Goal: Check status: Check status

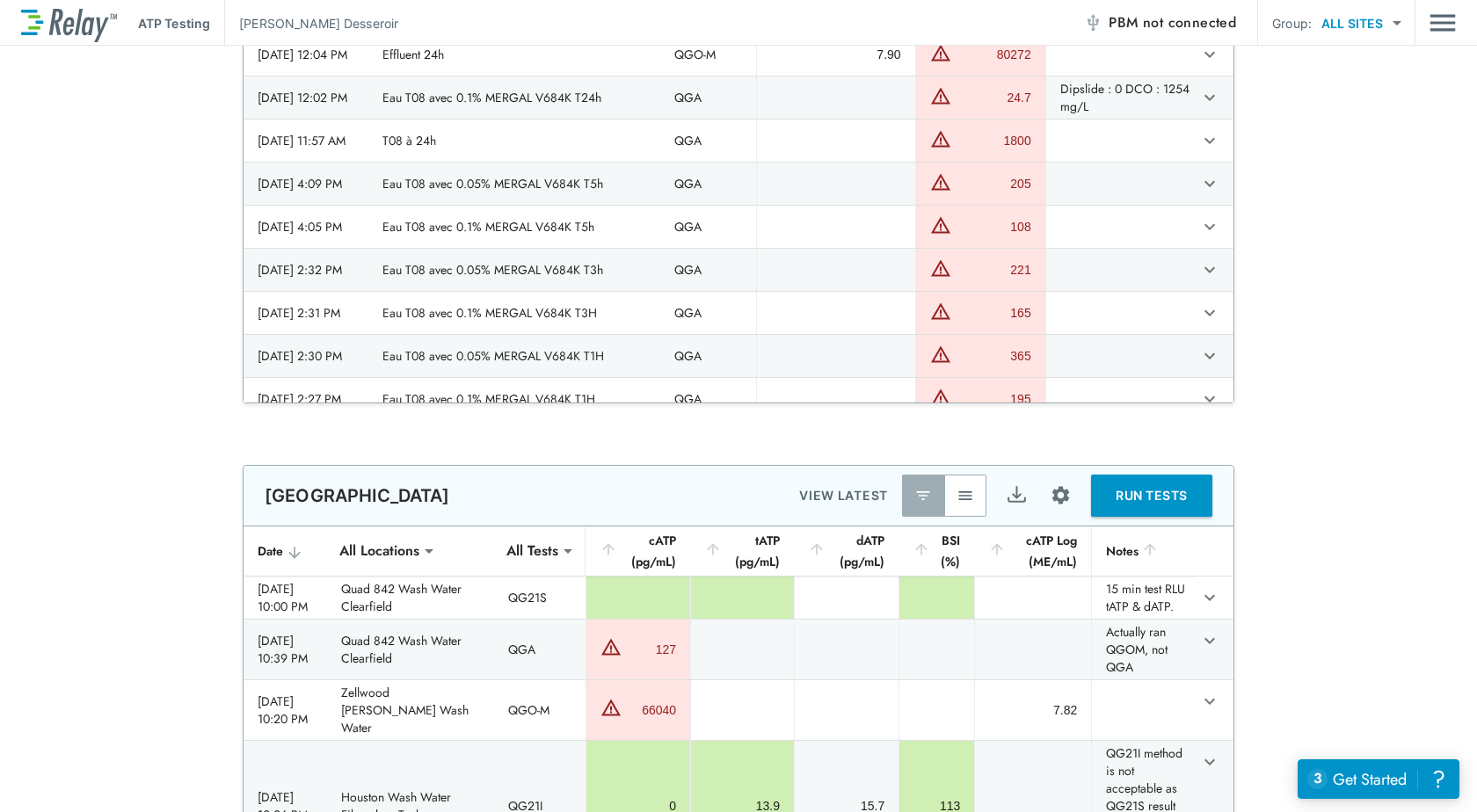
scroll to position [439, 0]
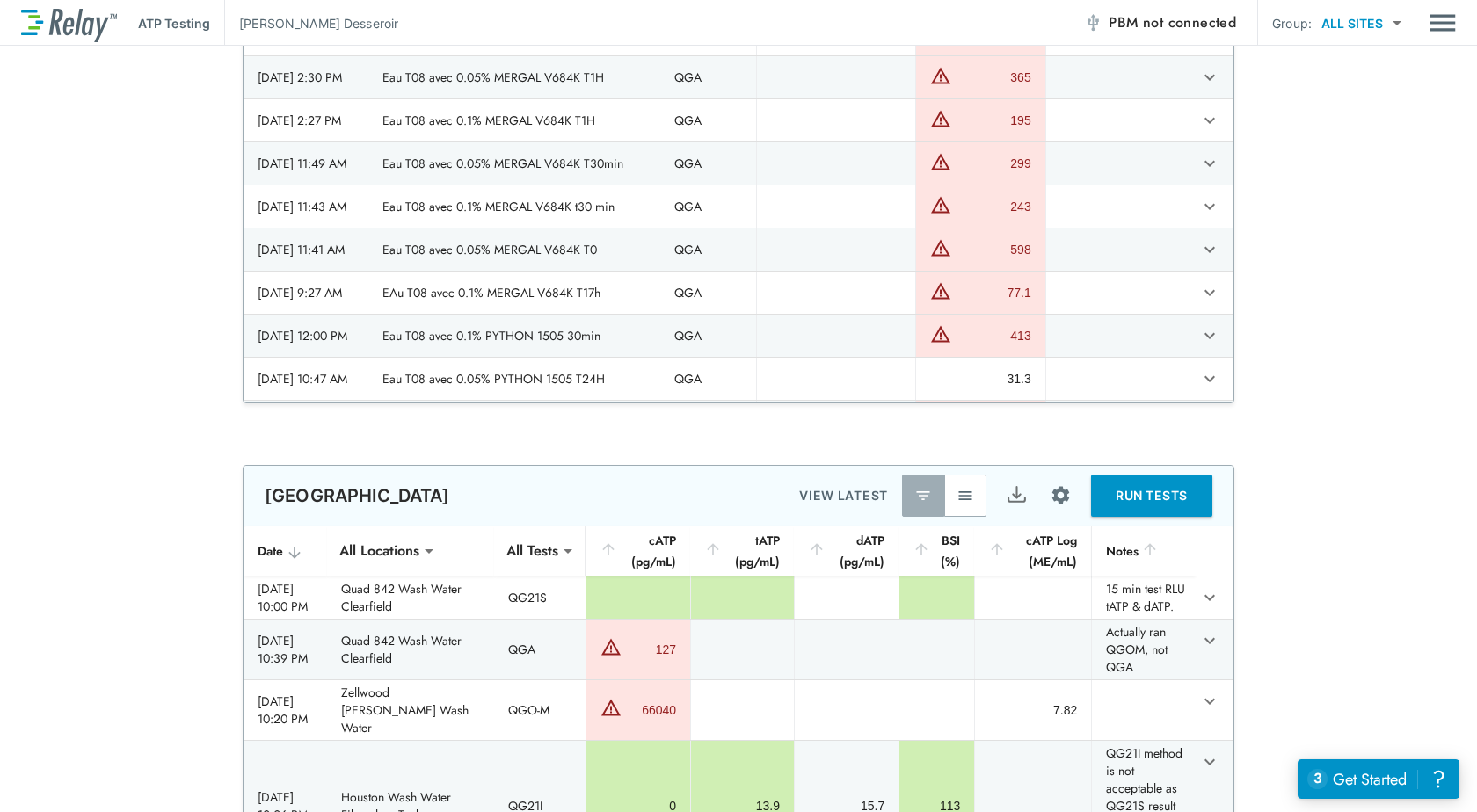
click at [725, 484] on div "Houston VIEW LATEST RUN TESTS" at bounding box center [738, 494] width 990 height 59
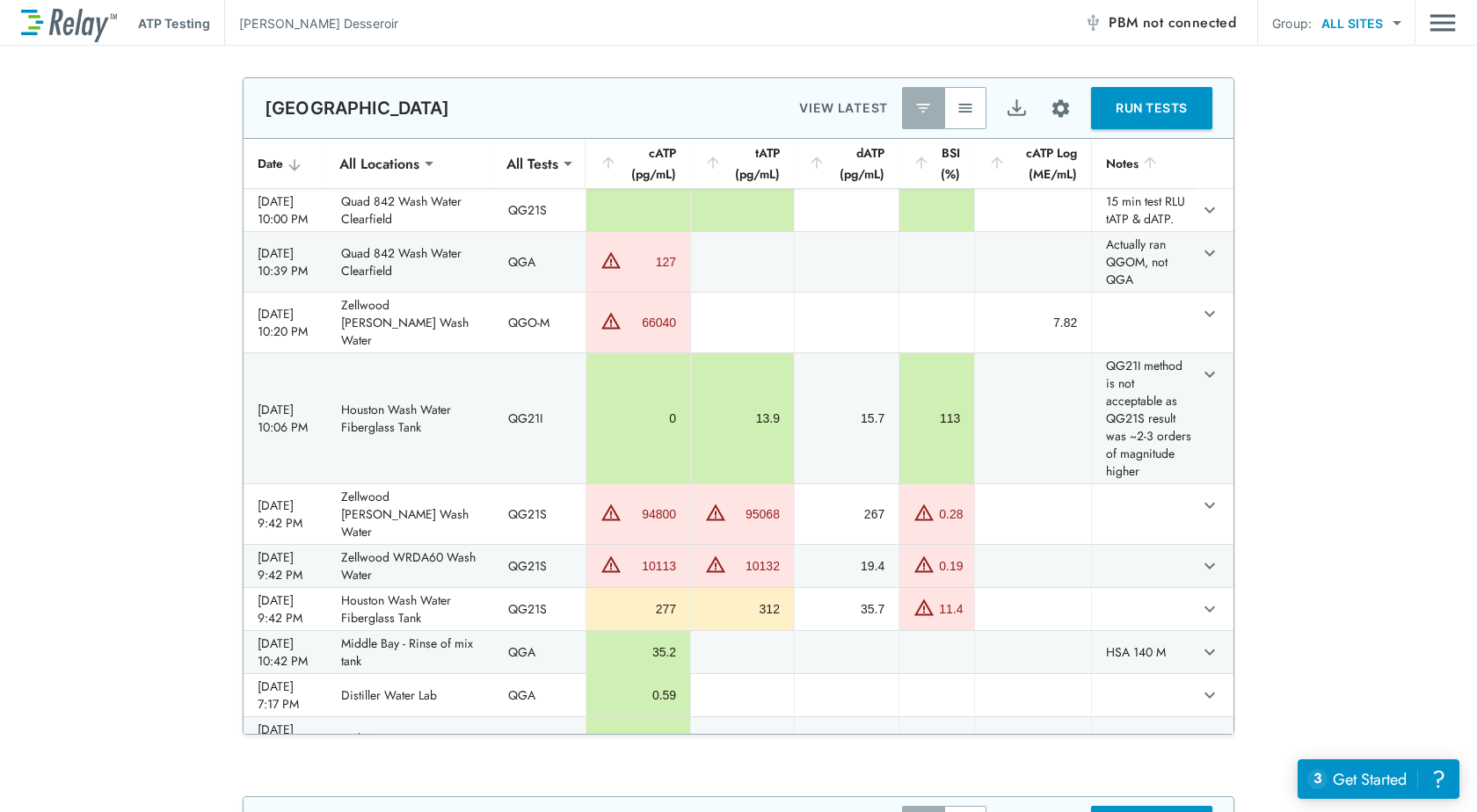
scroll to position [0, 0]
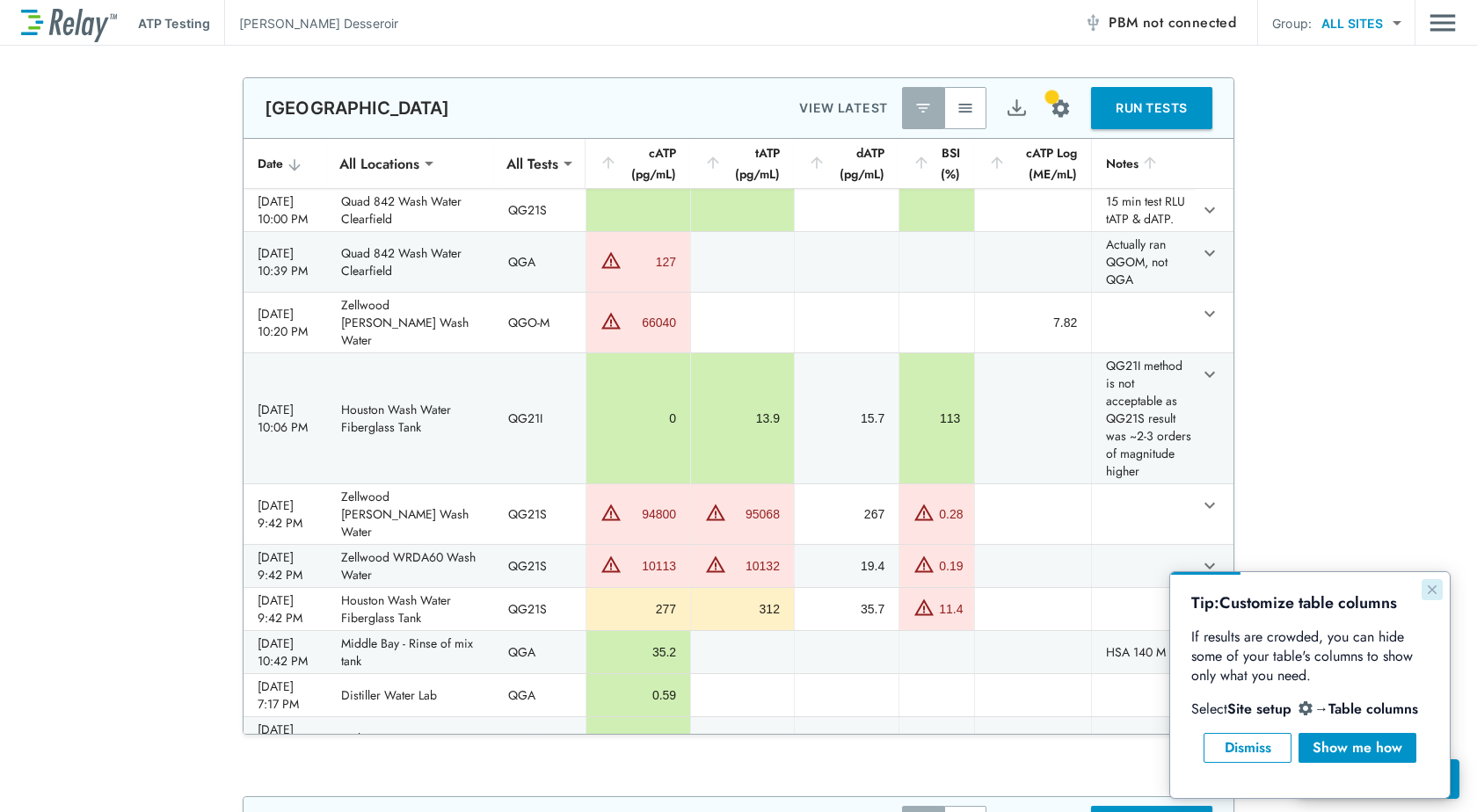
click at [1430, 588] on icon "Close guide" at bounding box center [1432, 589] width 9 height 9
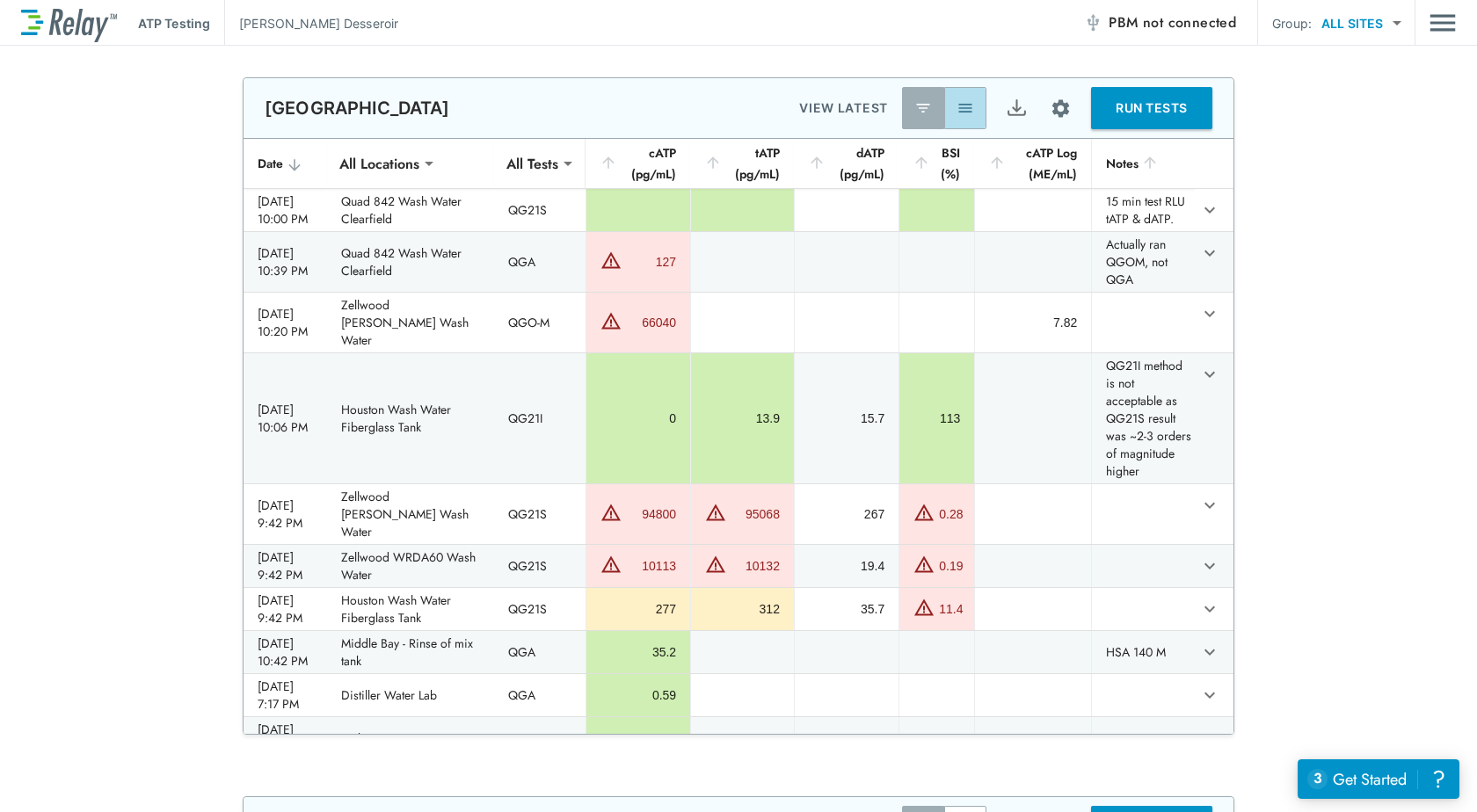
click at [957, 106] on img "button" at bounding box center [965, 108] width 17 height 17
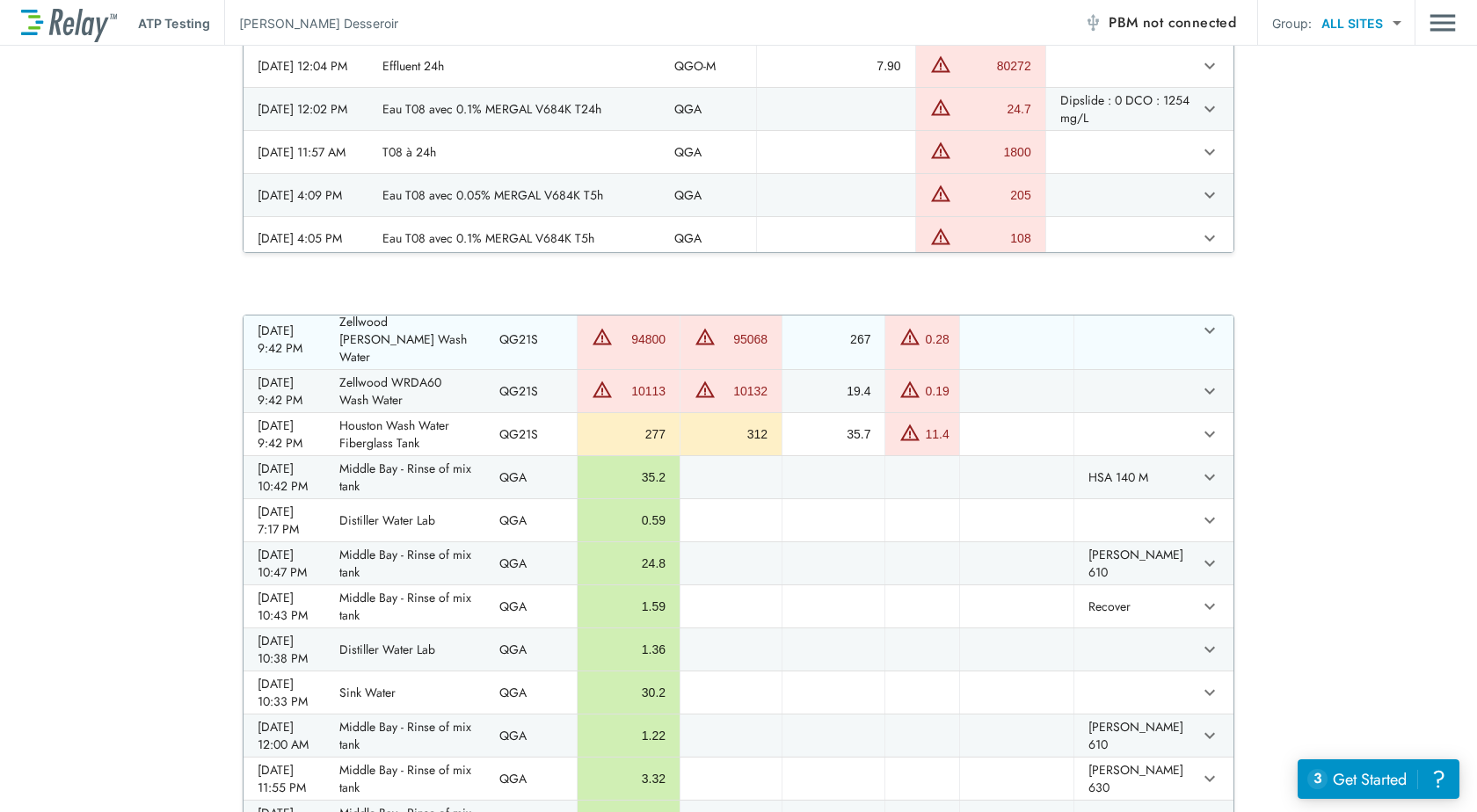
scroll to position [703, 0]
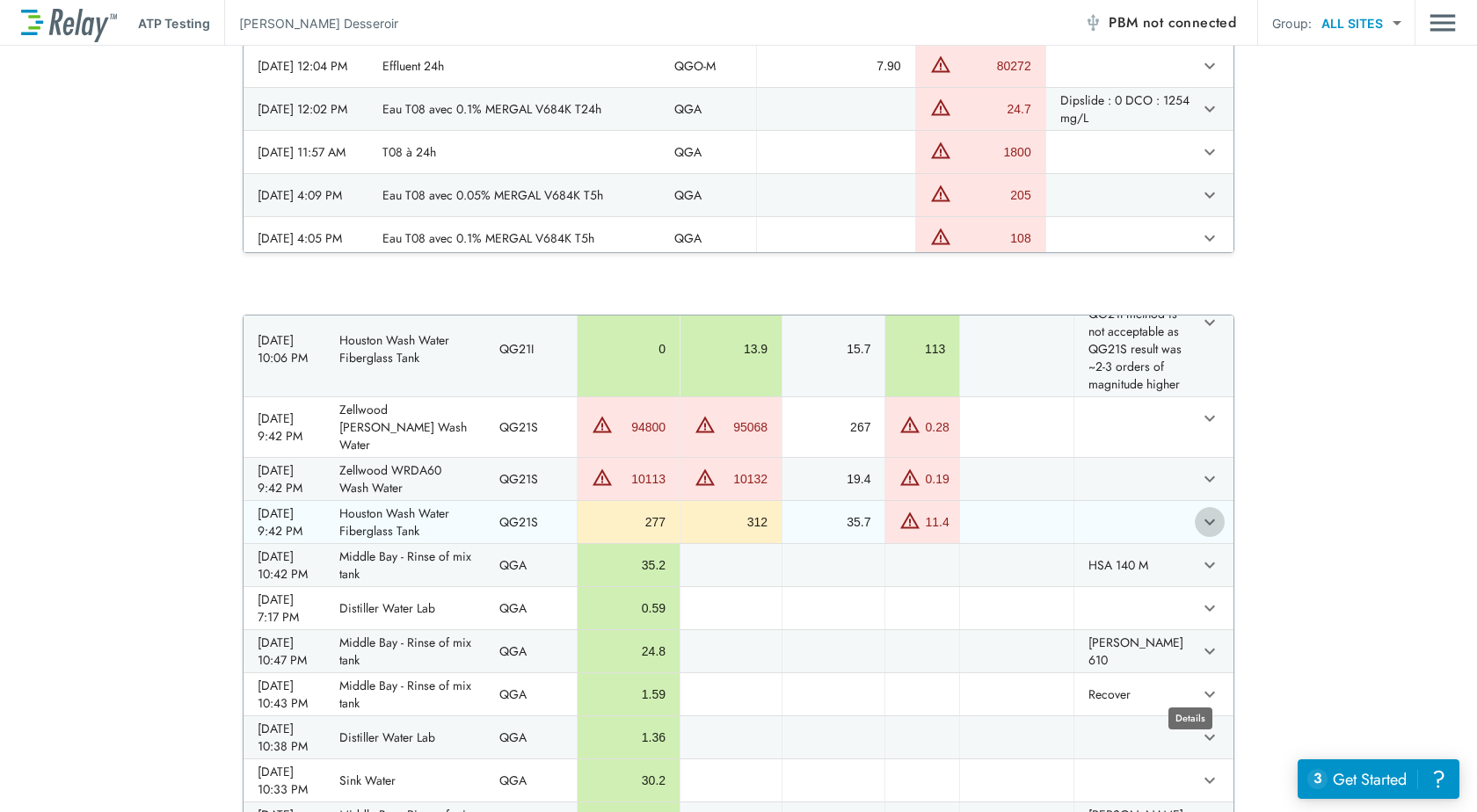
click at [1204, 526] on icon "expand row" at bounding box center [1210, 522] width 11 height 6
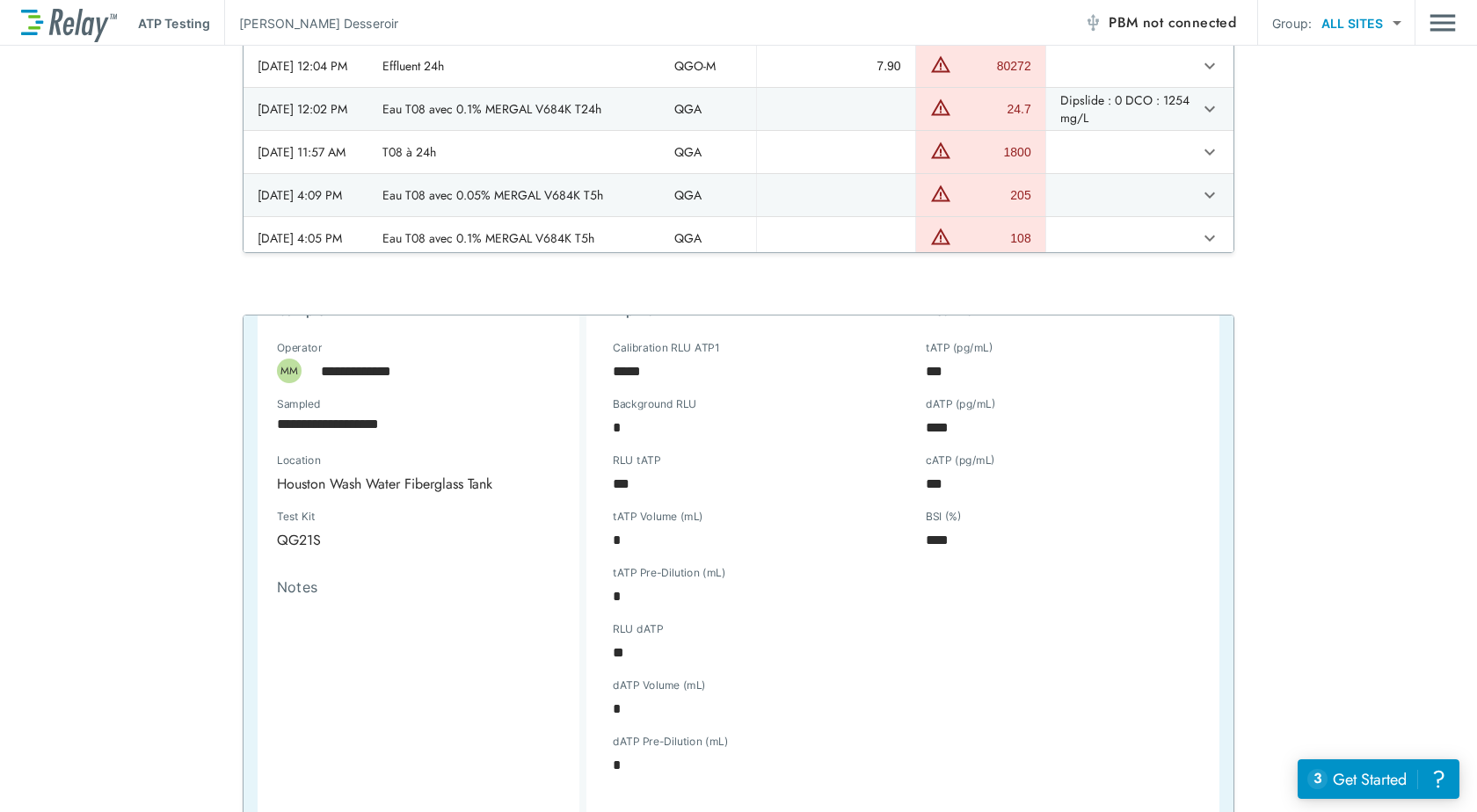
scroll to position [879, 0]
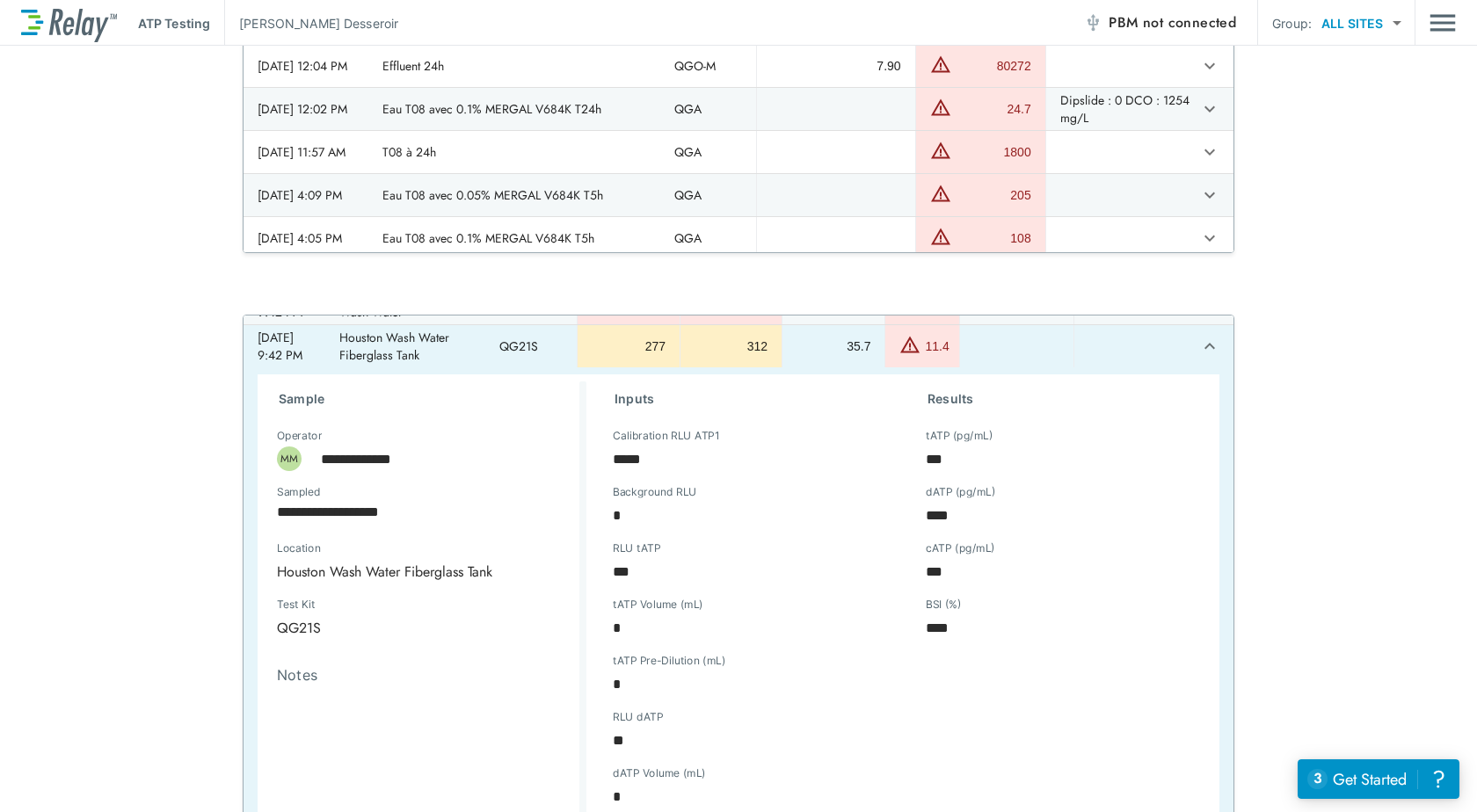
click at [1199, 357] on icon "expand row" at bounding box center [1209, 346] width 21 height 21
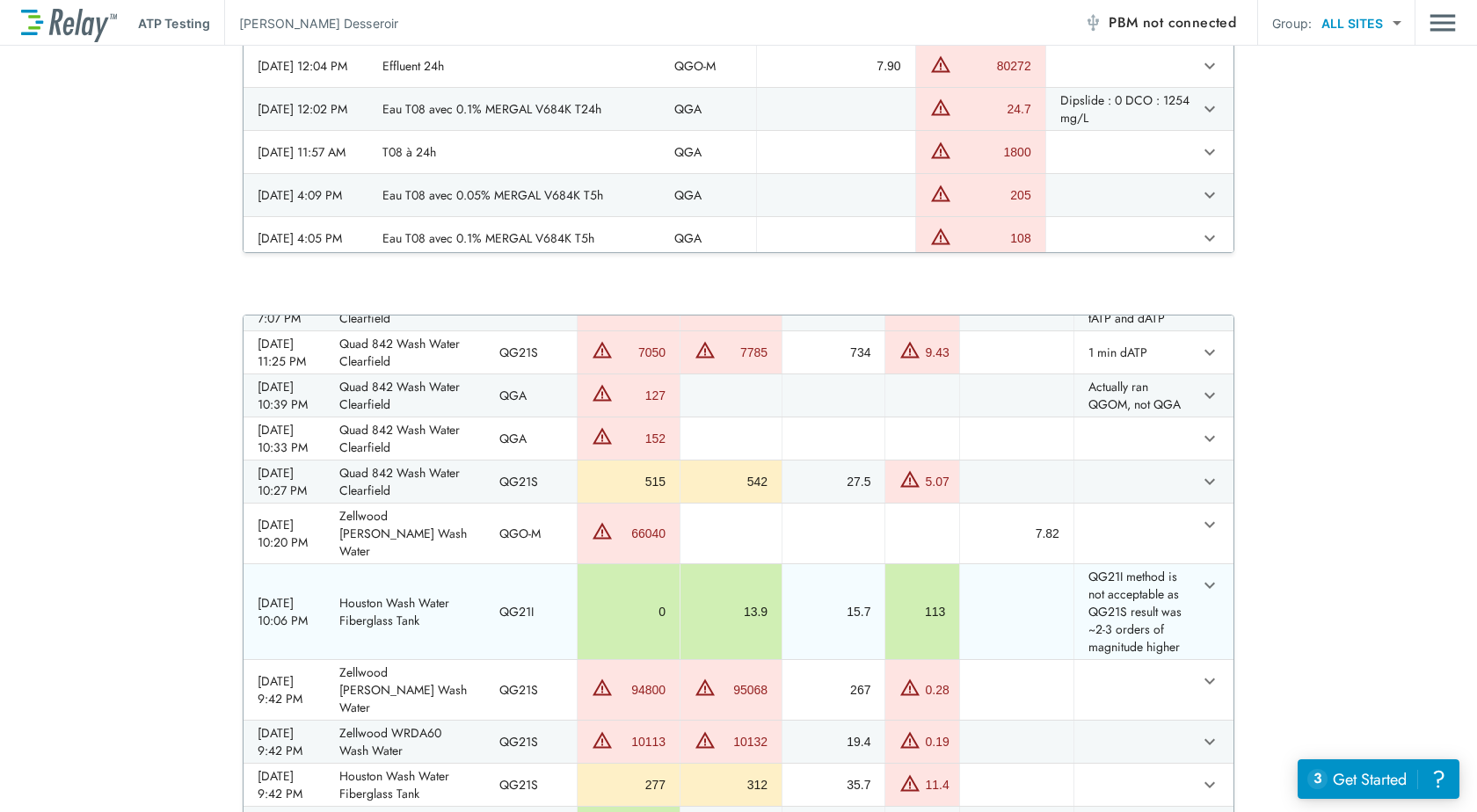
scroll to position [439, 0]
click at [1379, 366] on div "**********" at bounding box center [738, 643] width 1477 height 657
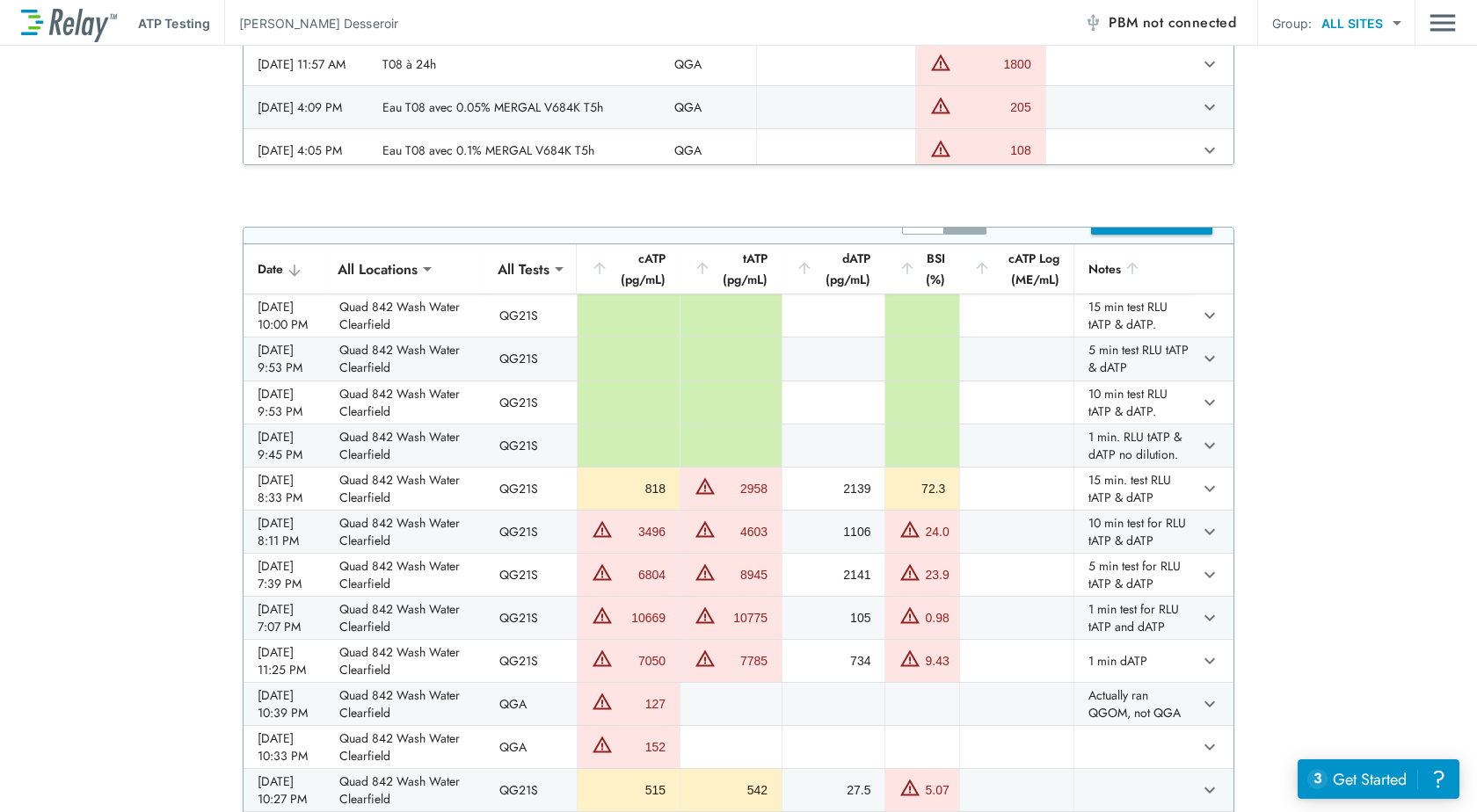
scroll to position [0, 0]
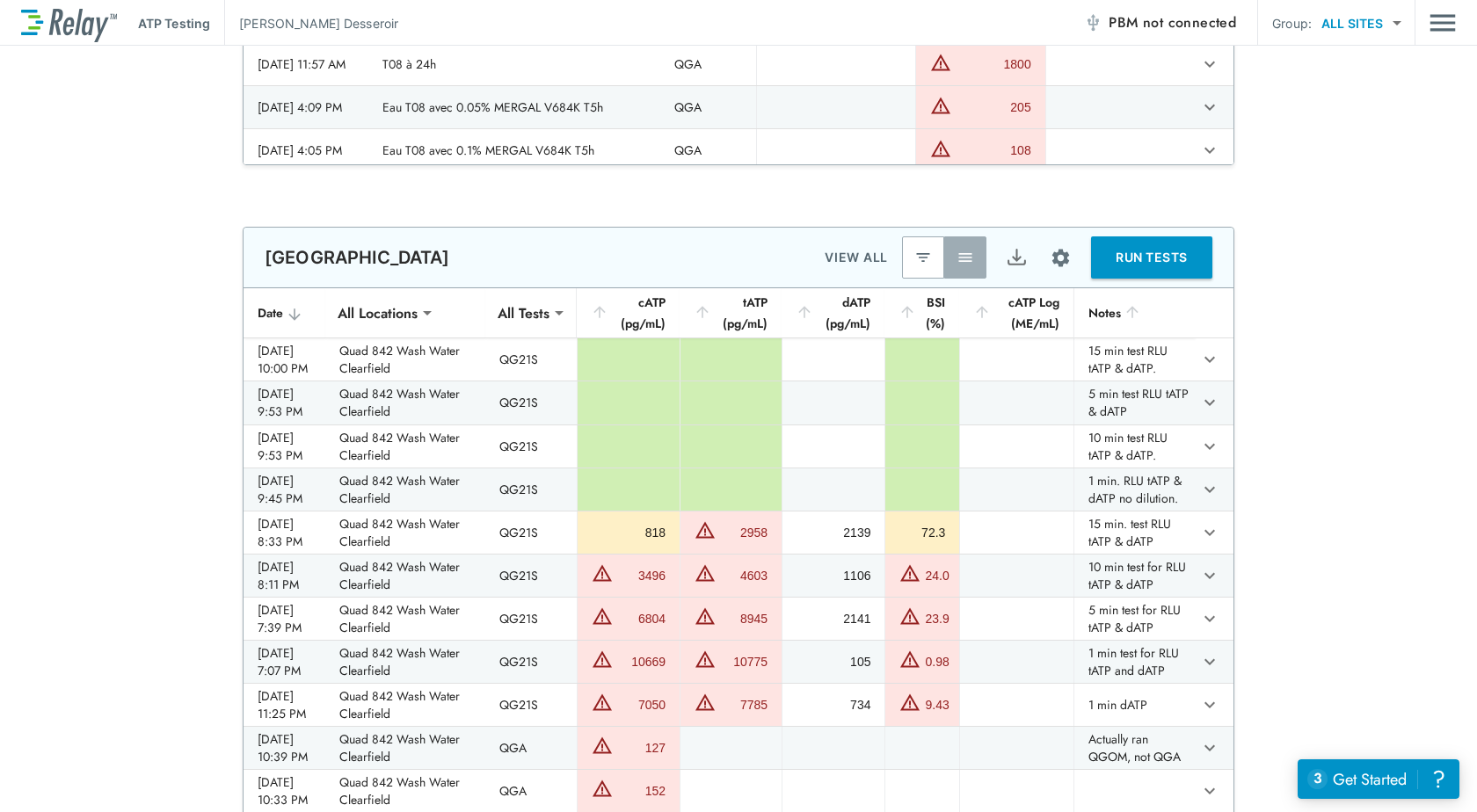
click at [662, 296] on div "cATP (pg/mL)" at bounding box center [628, 313] width 75 height 42
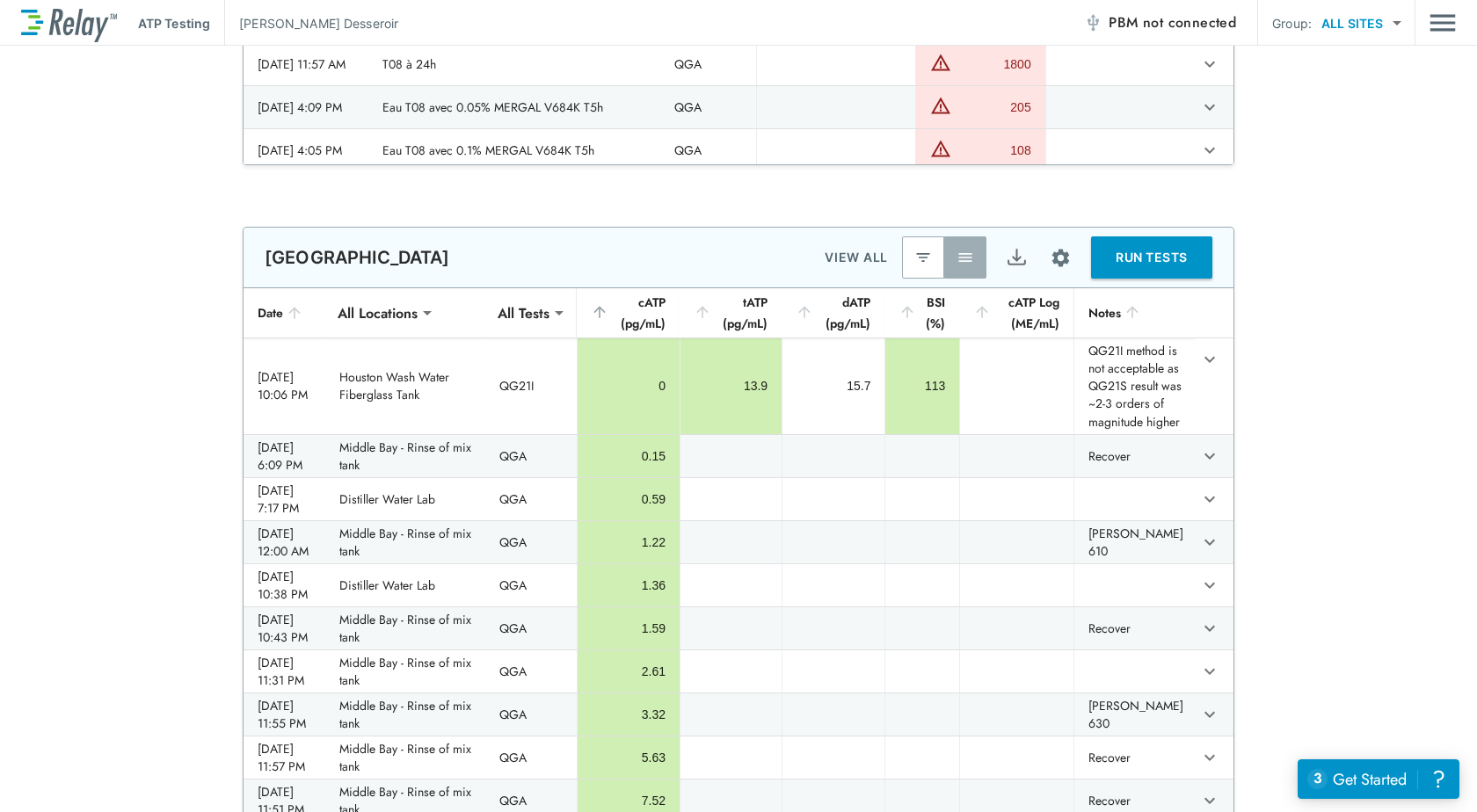
click at [662, 296] on div "cATP (pg/mL)" at bounding box center [628, 313] width 75 height 42
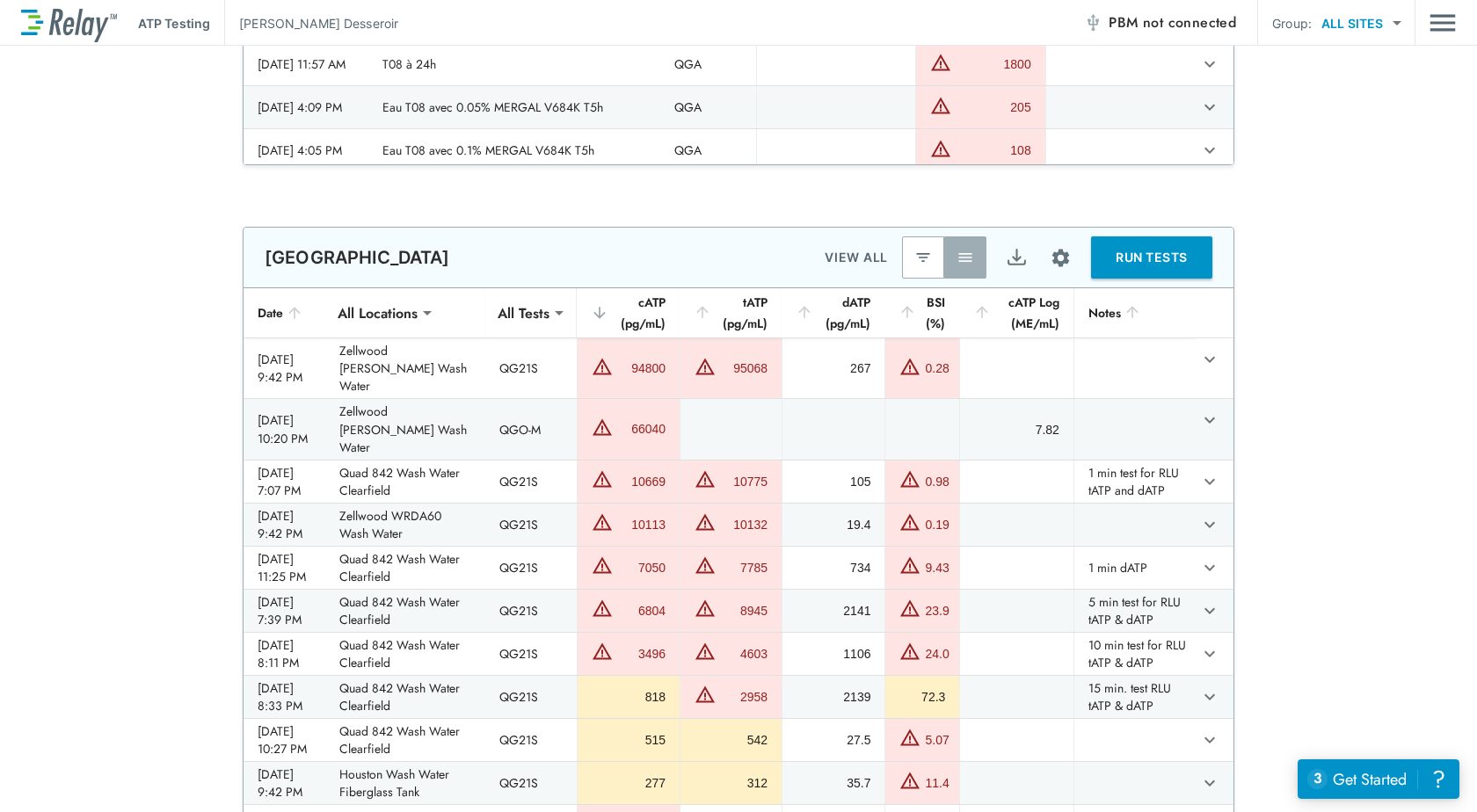
click at [273, 313] on th "Date" at bounding box center [285, 313] width 82 height 50
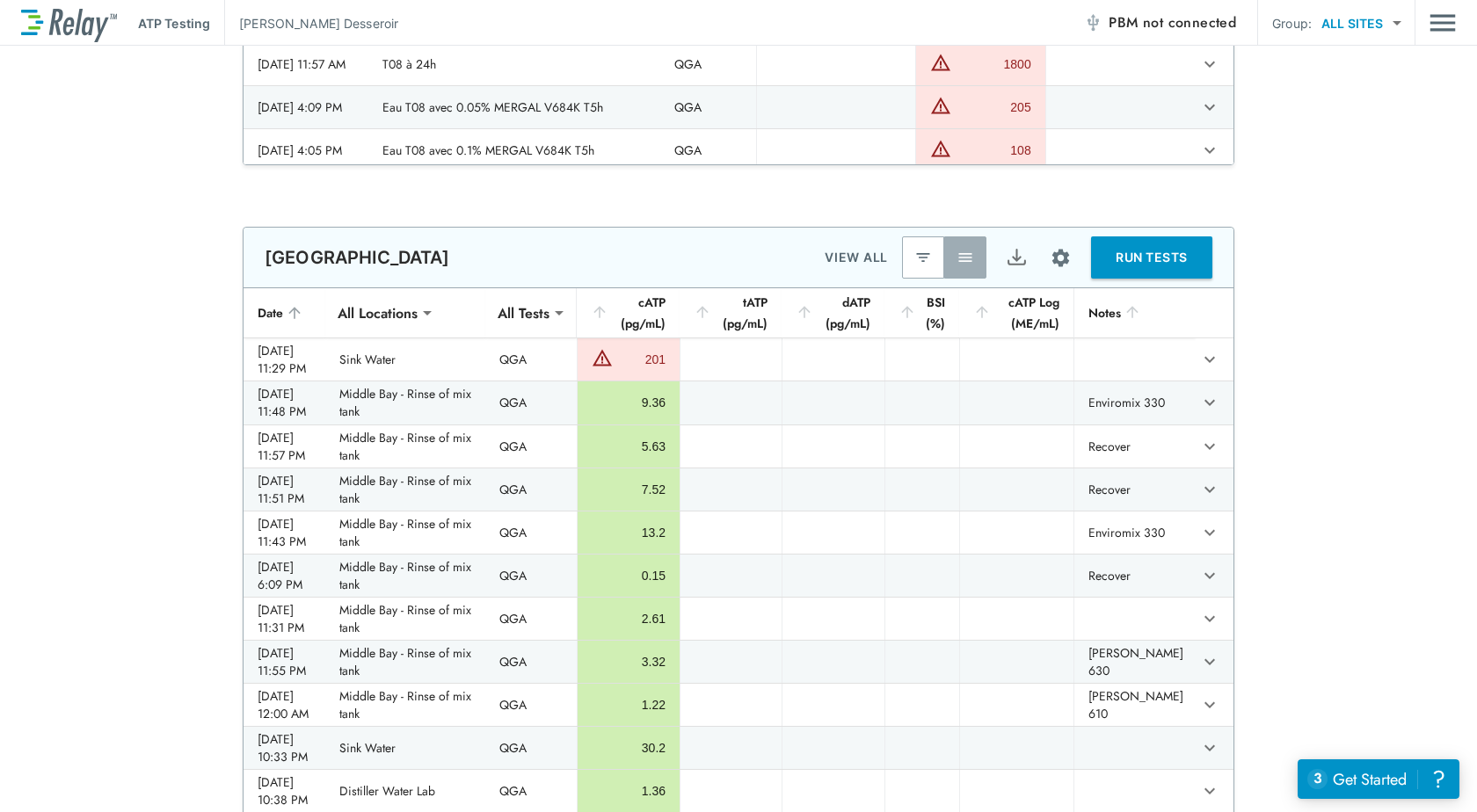
click at [273, 313] on th "Date" at bounding box center [285, 313] width 82 height 50
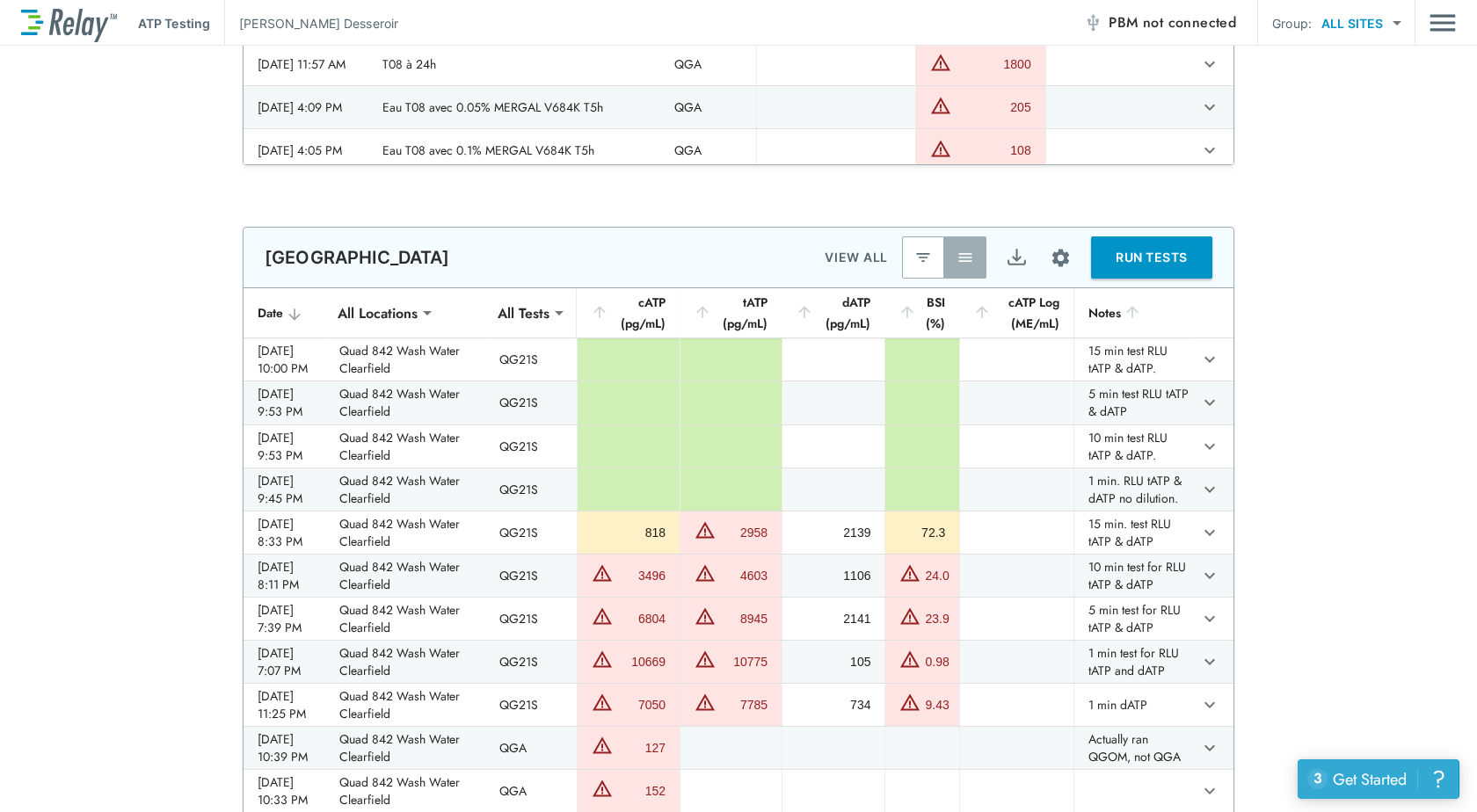
click at [1440, 777] on div "?" at bounding box center [1439, 778] width 20 height 20
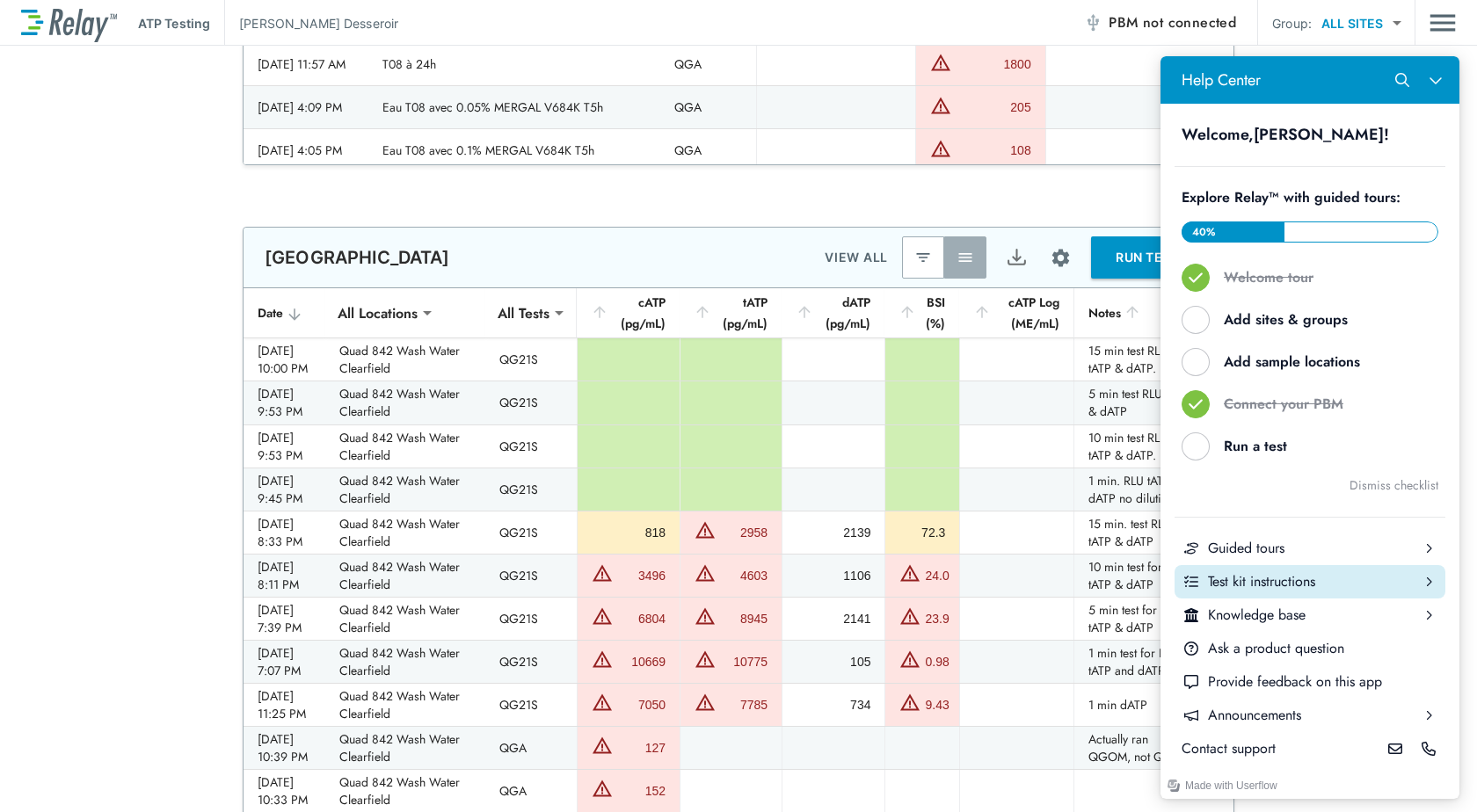
click at [1428, 578] on icon "Help Center" at bounding box center [1430, 581] width 5 height 9
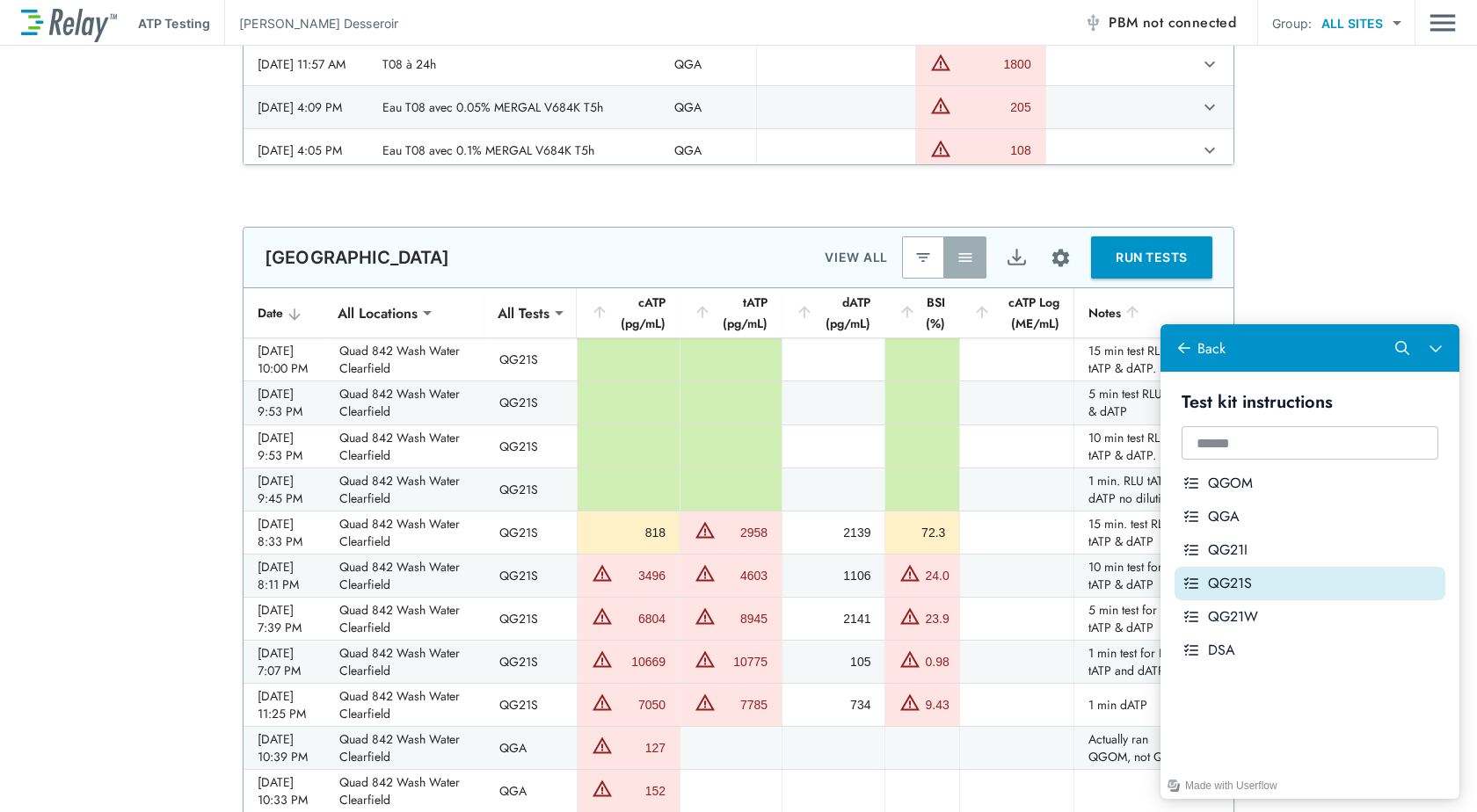
click at [1319, 582] on div "QG21S" at bounding box center [1323, 583] width 230 height 19
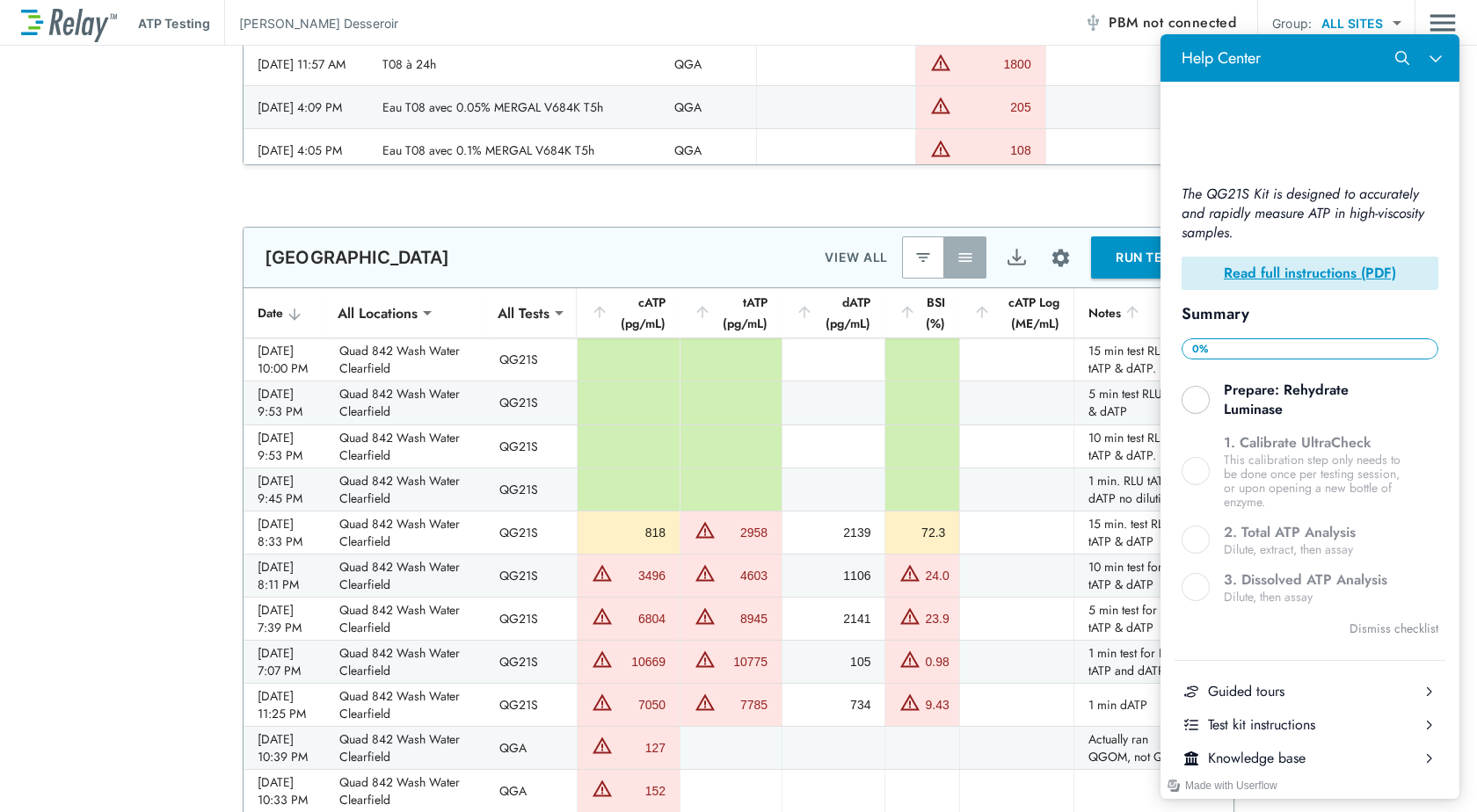
scroll to position [311, 0]
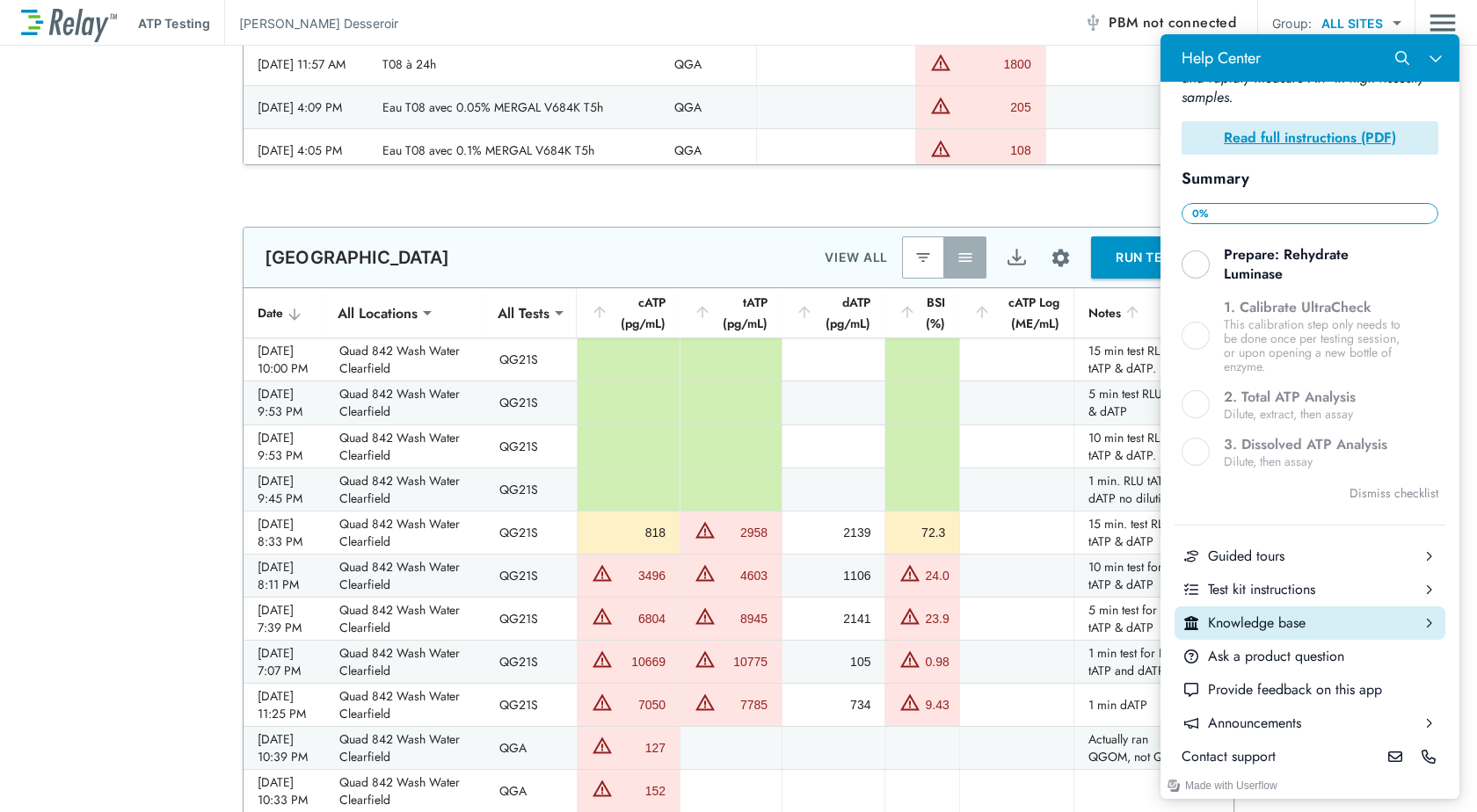
click at [1411, 618] on div "Help Center" at bounding box center [1428, 622] width 34 height 34
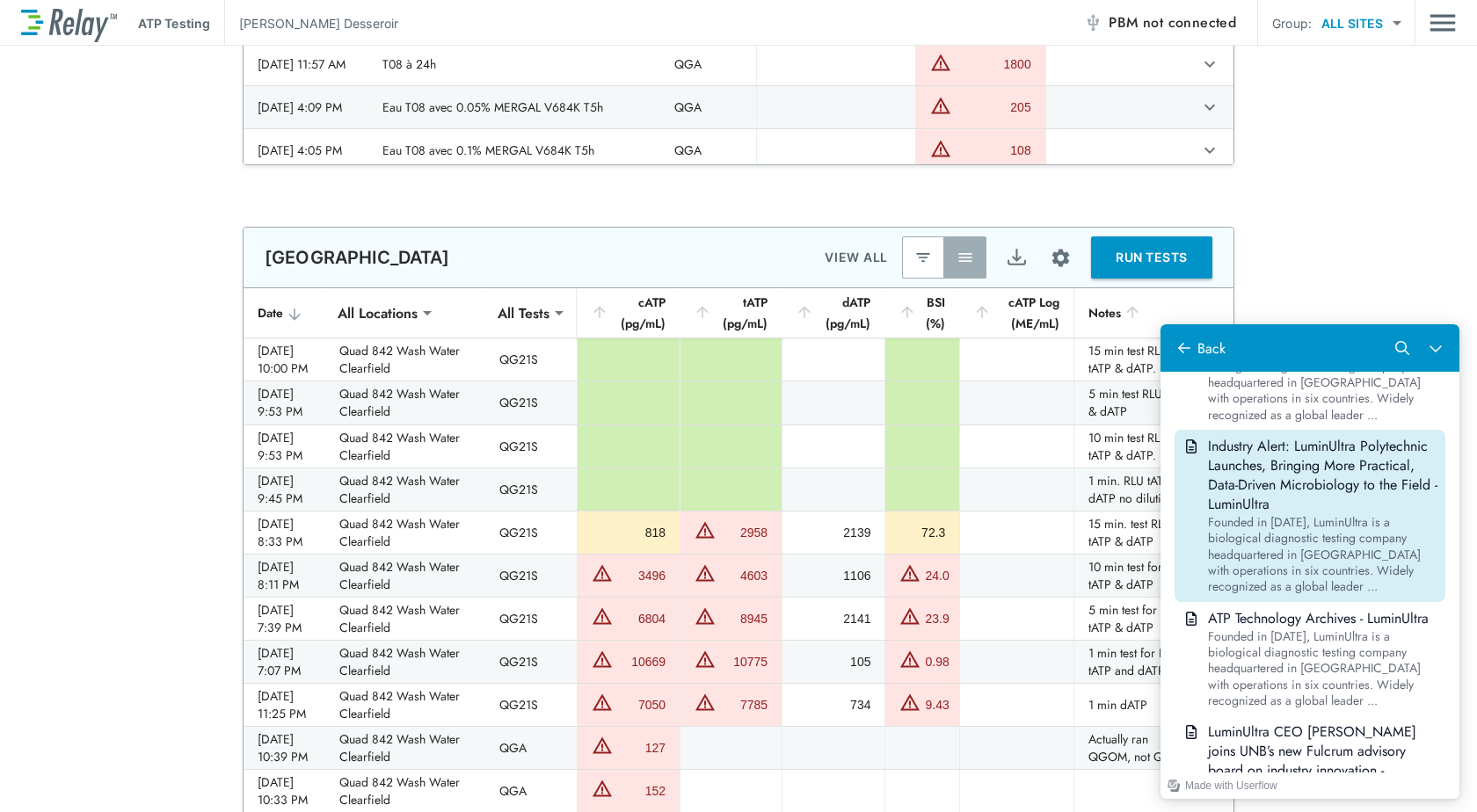
scroll to position [1230, 0]
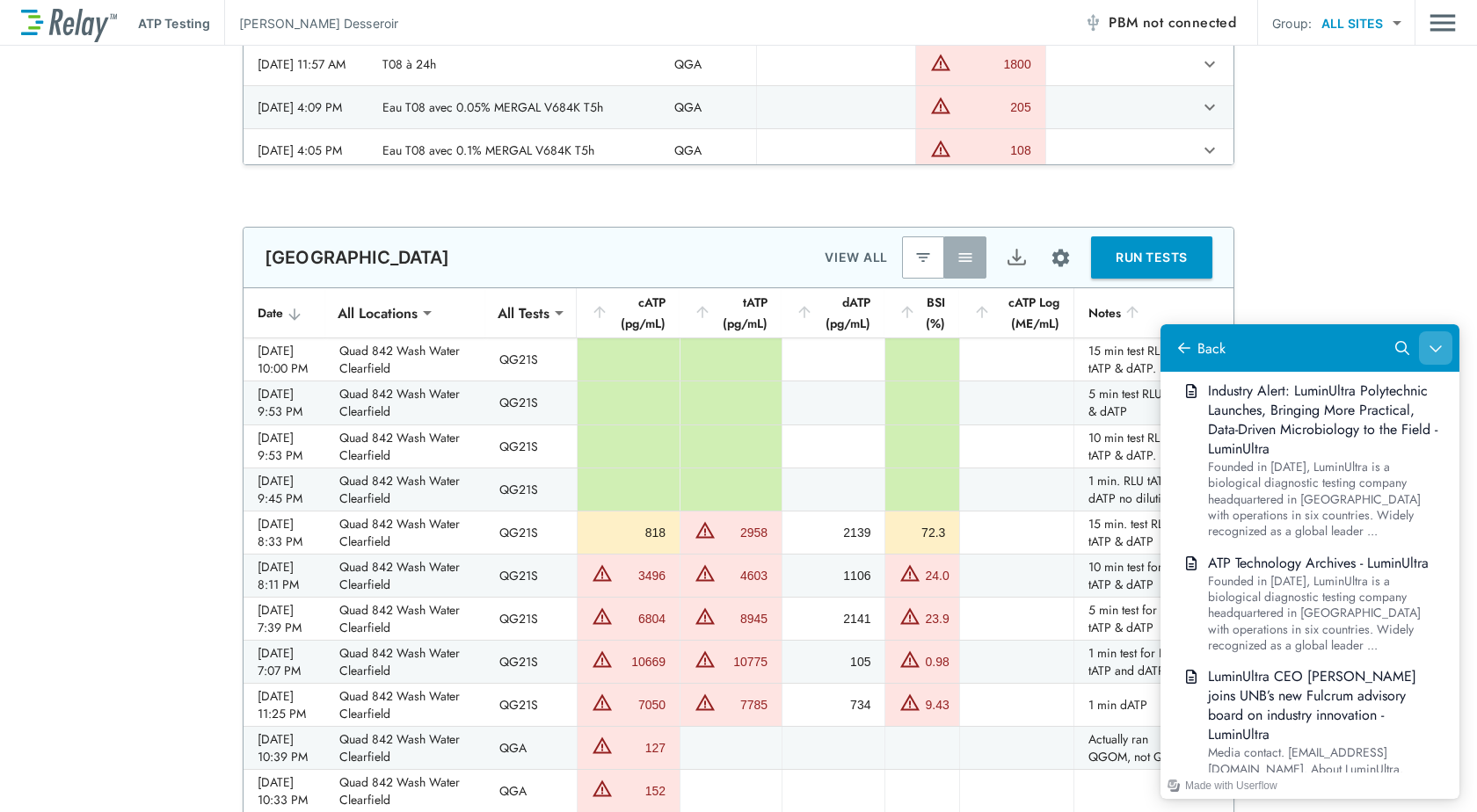
click at [1433, 347] on icon "Close Help Center" at bounding box center [1435, 348] width 14 height 14
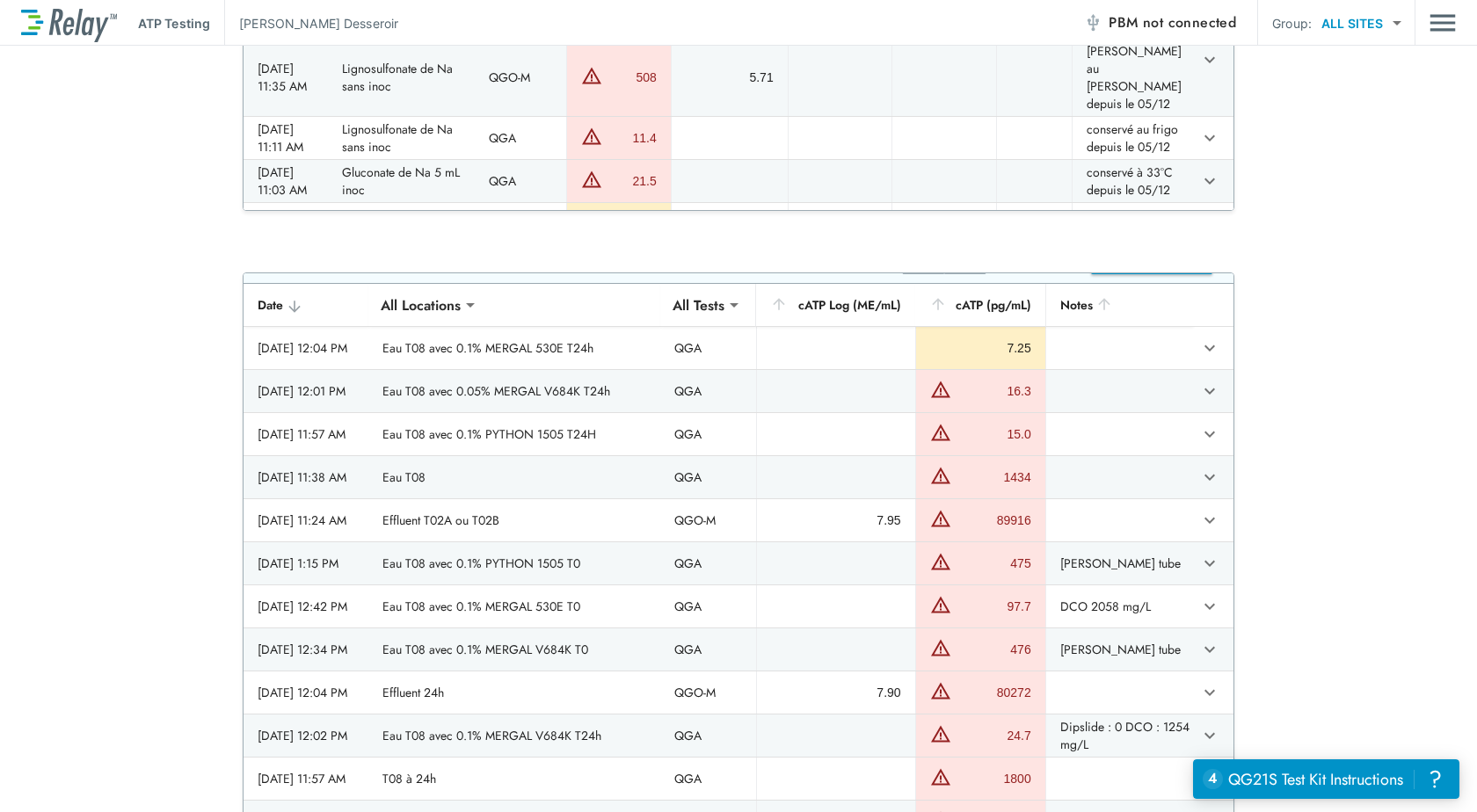
scroll to position [0, 0]
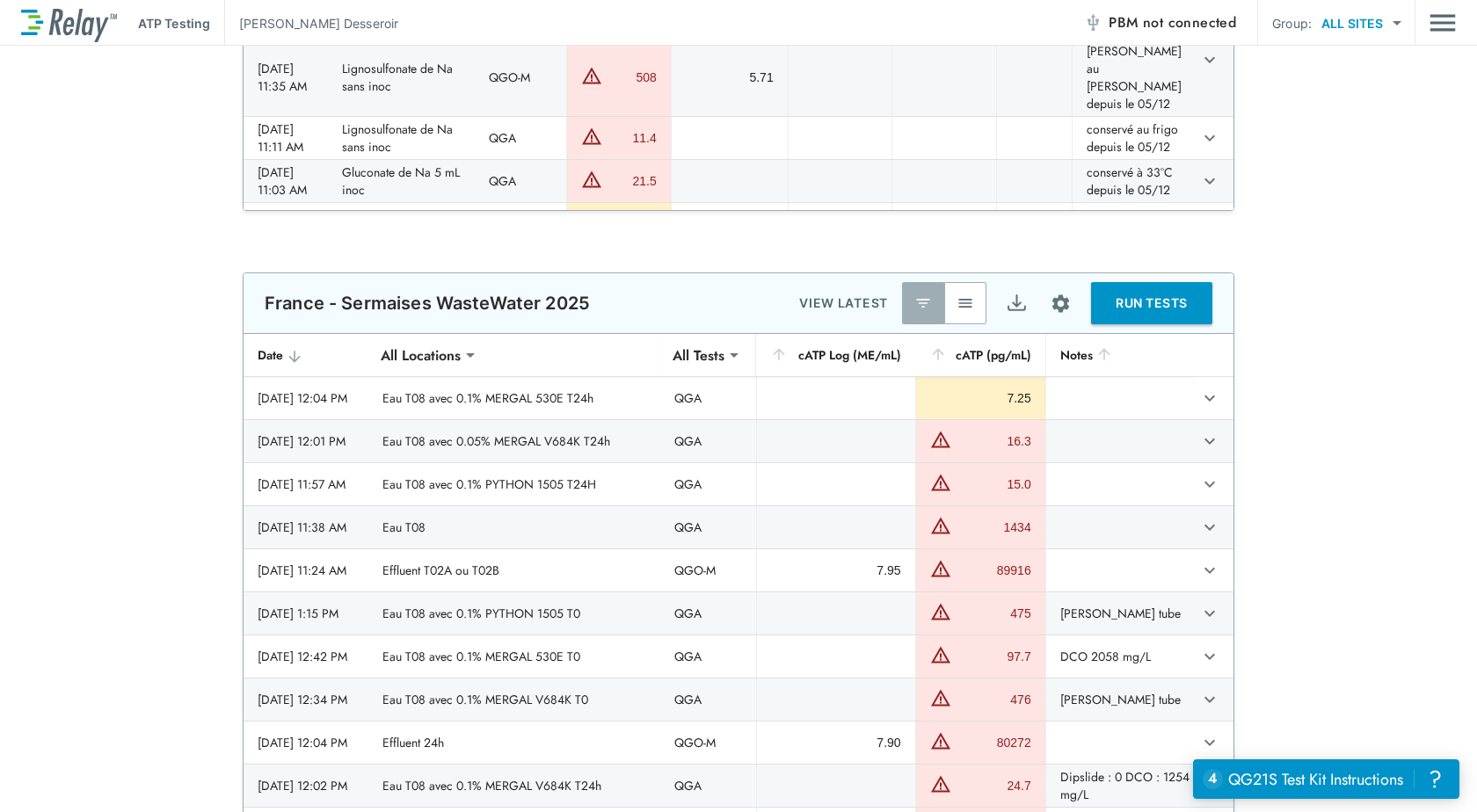
click at [1391, 299] on div "**********" at bounding box center [738, 600] width 1477 height 657
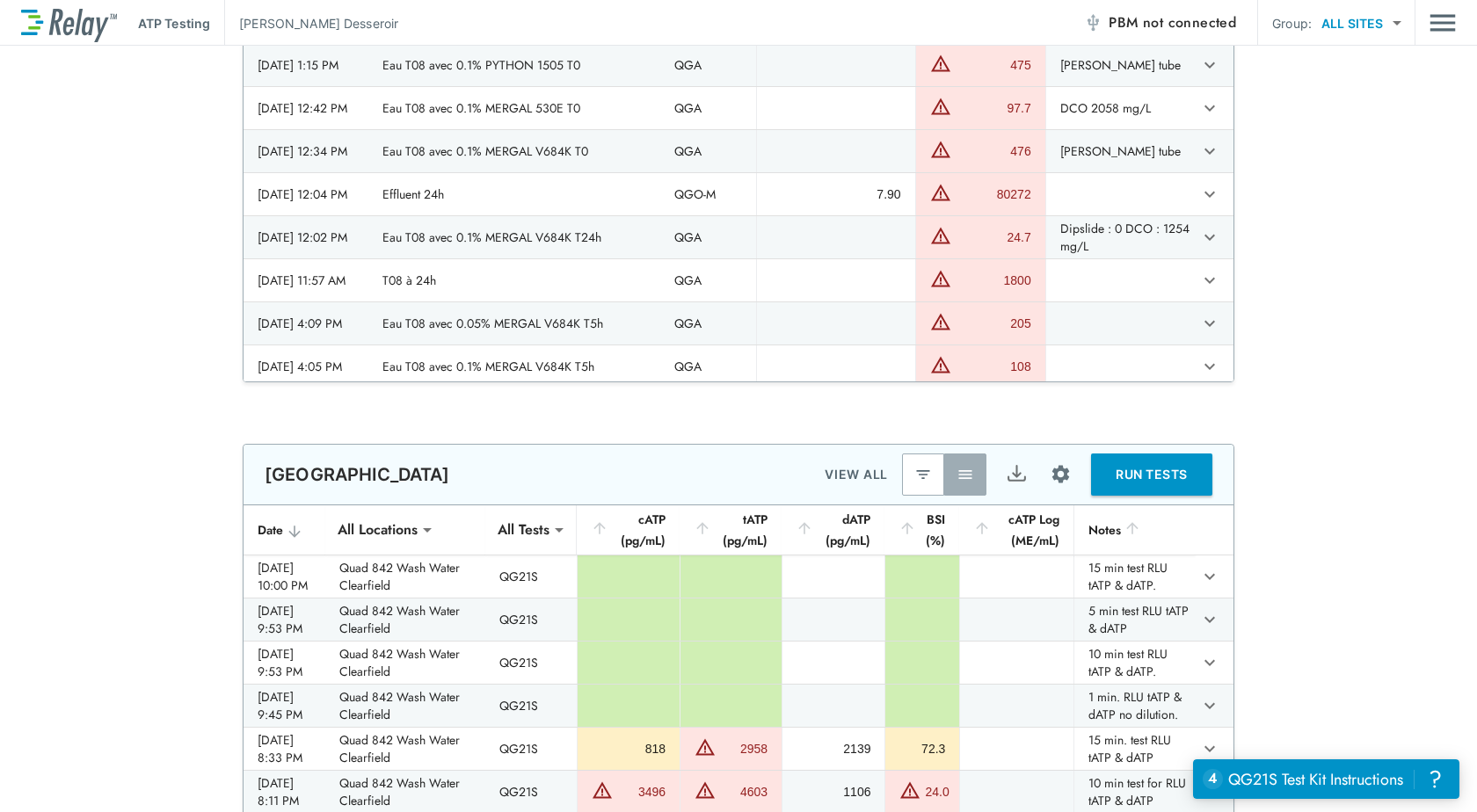
scroll to position [1142, 0]
